Goal: Task Accomplishment & Management: Use online tool/utility

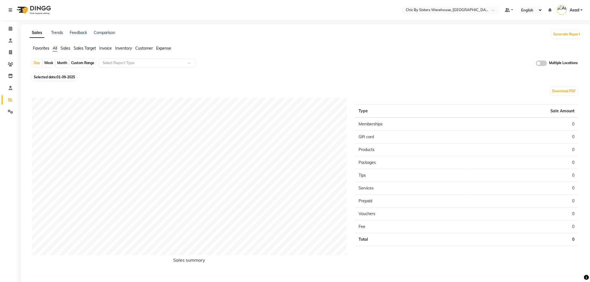
click at [45, 46] on span "Favorites" at bounding box center [41, 48] width 16 height 5
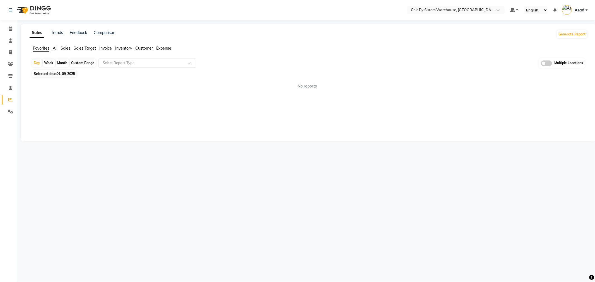
click at [167, 64] on input "text" at bounding box center [142, 63] width 80 height 6
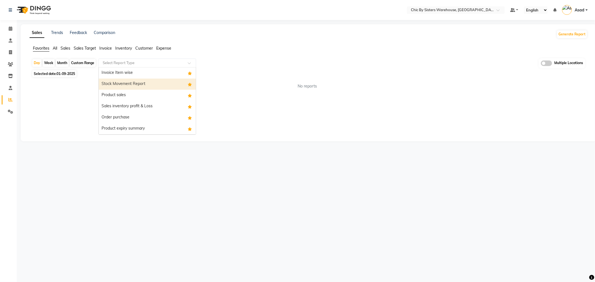
click at [162, 81] on div "Stock Movement Report" at bounding box center [147, 84] width 97 height 11
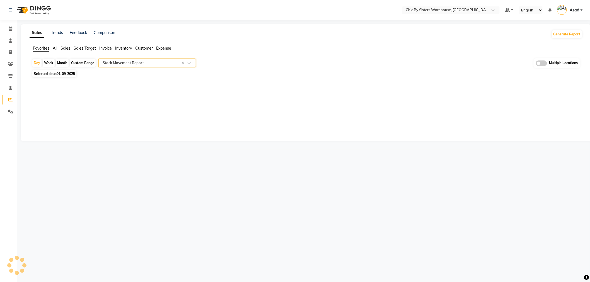
select select "full_report"
select select "csv"
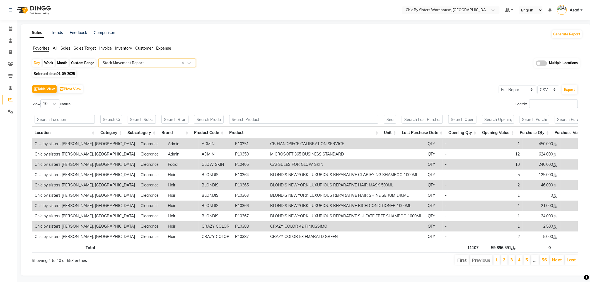
click at [542, 62] on span at bounding box center [541, 64] width 11 height 6
click at [536, 64] on input "checkbox" at bounding box center [536, 64] width 0 height 0
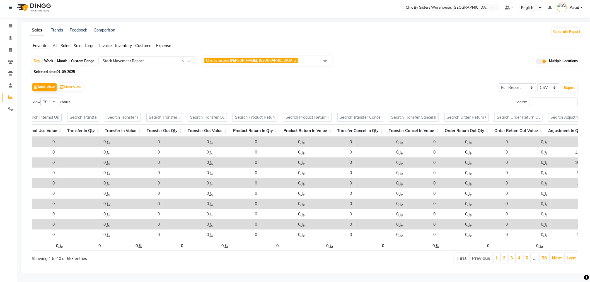
scroll to position [0, 1038]
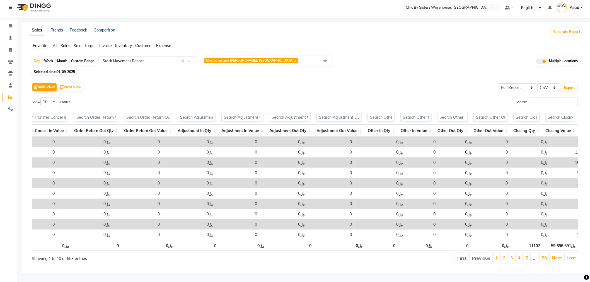
click at [275, 56] on span "Chic by sisters [PERSON_NAME], [GEOGRAPHIC_DATA] x" at bounding box center [267, 60] width 129 height 9
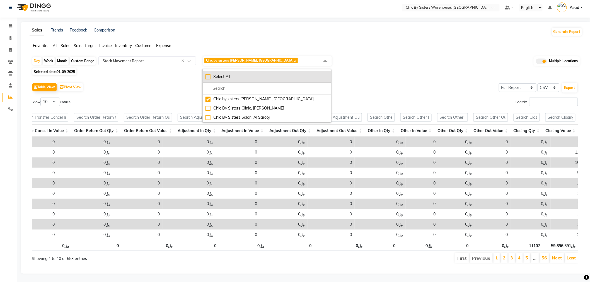
click at [222, 74] on div "Select All" at bounding box center [267, 77] width 123 height 6
checkbox input "true"
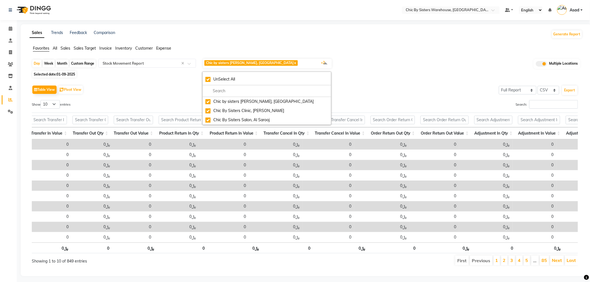
scroll to position [0, 0]
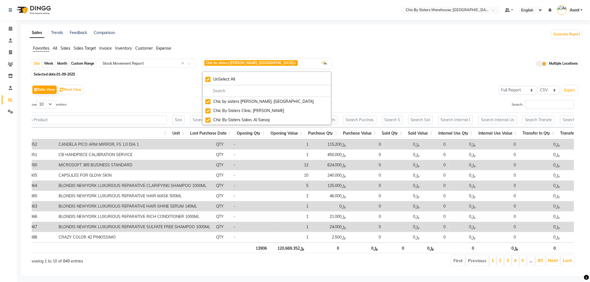
click at [60, 75] on span "01-09-2025" at bounding box center [66, 74] width 18 height 4
select select "9"
select select "2025"
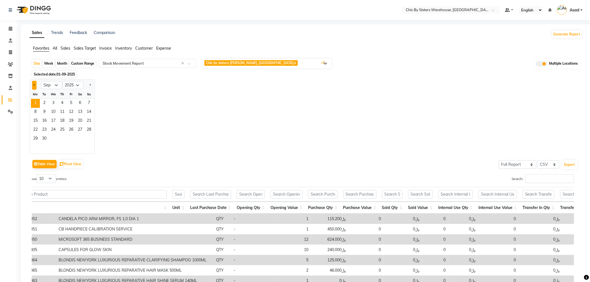
click at [35, 88] on button "Previous month" at bounding box center [34, 85] width 4 height 9
select select "8"
click at [90, 136] on span "31" at bounding box center [89, 139] width 9 height 9
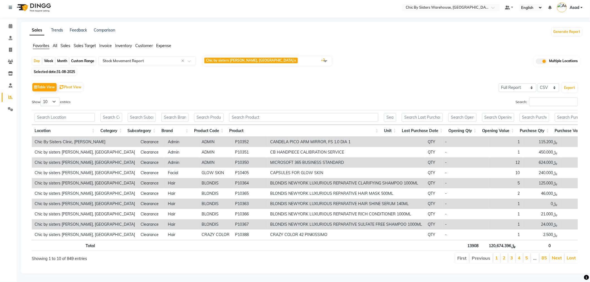
scroll to position [0, 278]
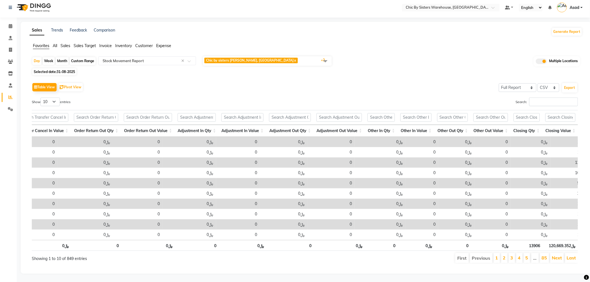
click at [65, 57] on div "Month" at bounding box center [62, 61] width 13 height 8
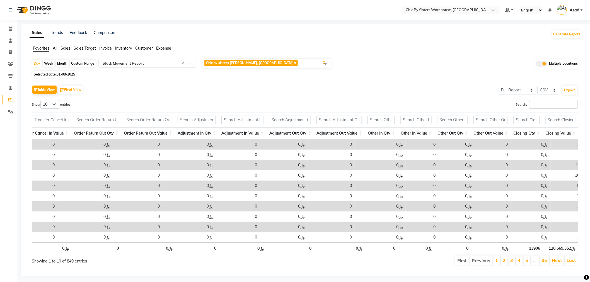
select select "8"
select select "2025"
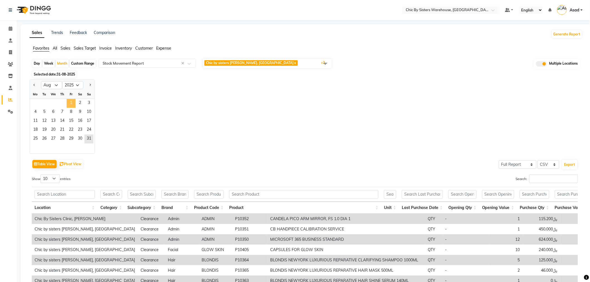
click at [68, 104] on span "1" at bounding box center [71, 103] width 9 height 9
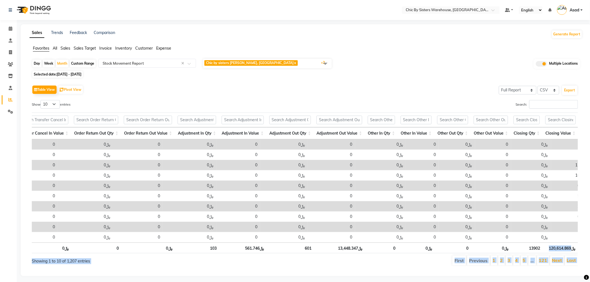
drag, startPoint x: 548, startPoint y: 253, endPoint x: 574, endPoint y: 253, distance: 25.4
click at [568, 254] on body "Select Location × Chic By Sisters Warehouse, [GEOGRAPHIC_DATA] Default Panel My…" at bounding box center [295, 141] width 590 height 282
click at [546, 250] on th "﷼120,614.869" at bounding box center [560, 248] width 35 height 11
drag, startPoint x: 548, startPoint y: 252, endPoint x: 568, endPoint y: 254, distance: 19.9
click at [568, 254] on body "Select Location × Chic By Sisters Warehouse, [GEOGRAPHIC_DATA] Default Panel My…" at bounding box center [295, 141] width 590 height 282
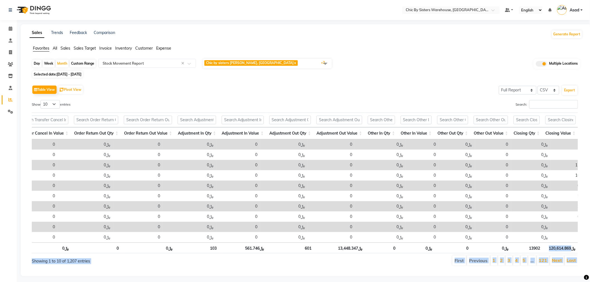
click at [567, 254] on div "Site Malicious Rate 0.0" at bounding box center [568, 260] width 22 height 22
drag, startPoint x: 571, startPoint y: 252, endPoint x: 551, endPoint y: 253, distance: 20.1
click at [551, 253] on body "Select Location × Chic By Sisters Warehouse, [GEOGRAPHIC_DATA] Default Panel My…" at bounding box center [295, 141] width 590 height 282
click at [11, 79] on span at bounding box center [11, 76] width 10 height 6
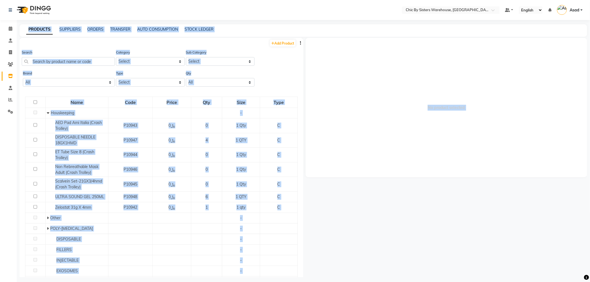
click at [79, 47] on div "Add Product" at bounding box center [162, 42] width 284 height 9
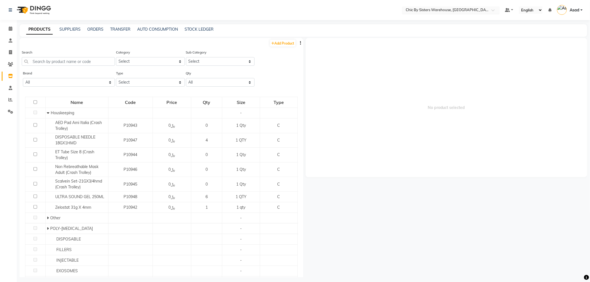
click at [430, 12] on input "text" at bounding box center [445, 11] width 81 height 6
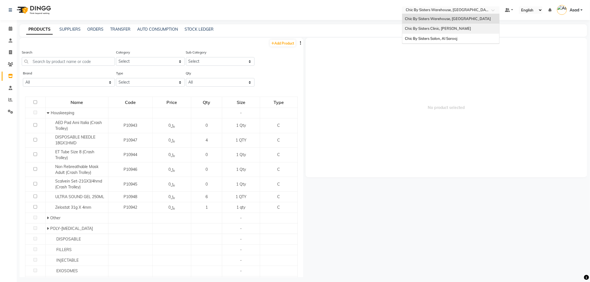
click at [428, 25] on div "Chic By Sisters Clinic, [PERSON_NAME]" at bounding box center [450, 29] width 97 height 10
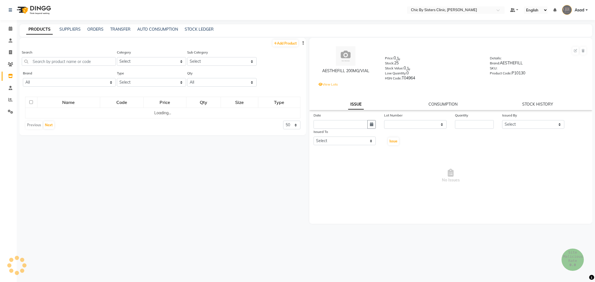
select select
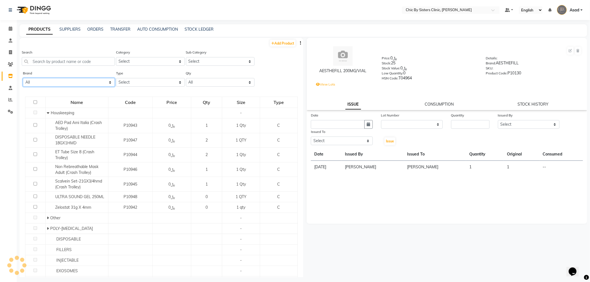
click at [88, 84] on select "All Admin Aesthefill Aichum Alcohol Alcohol Swab Alessandro Allergan Alma Amber…" at bounding box center [69, 82] width 92 height 9
select select "revitalash"
click at [23, 78] on select "All Admin Aesthefill Aichum Alcohol Alcohol Swab Alessandro Allergan Alma Amber…" at bounding box center [69, 82] width 92 height 9
